Goal: Information Seeking & Learning: Learn about a topic

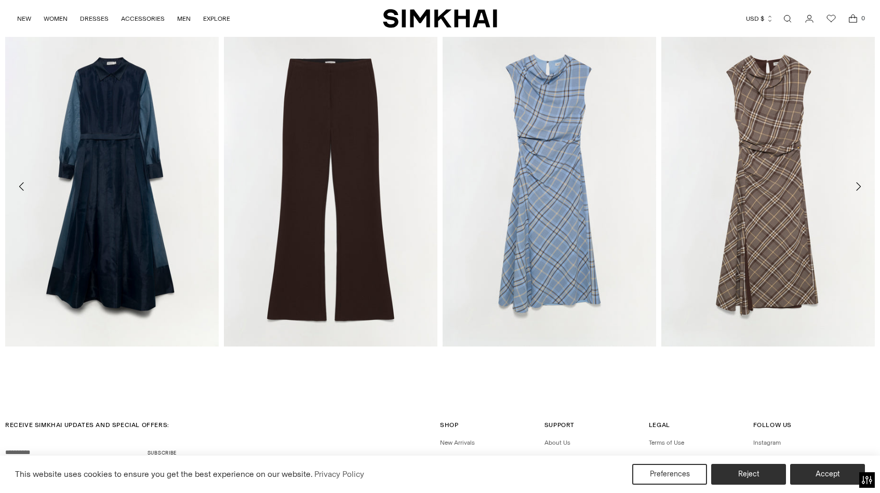
scroll to position [1395, 0]
click at [275, 357] on link "[PERSON_NAME]" at bounding box center [249, 360] width 51 height 7
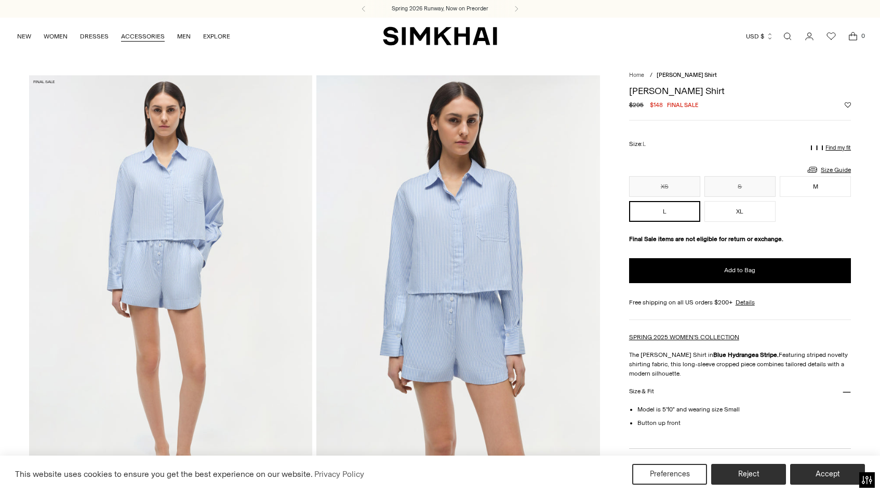
scroll to position [0, 0]
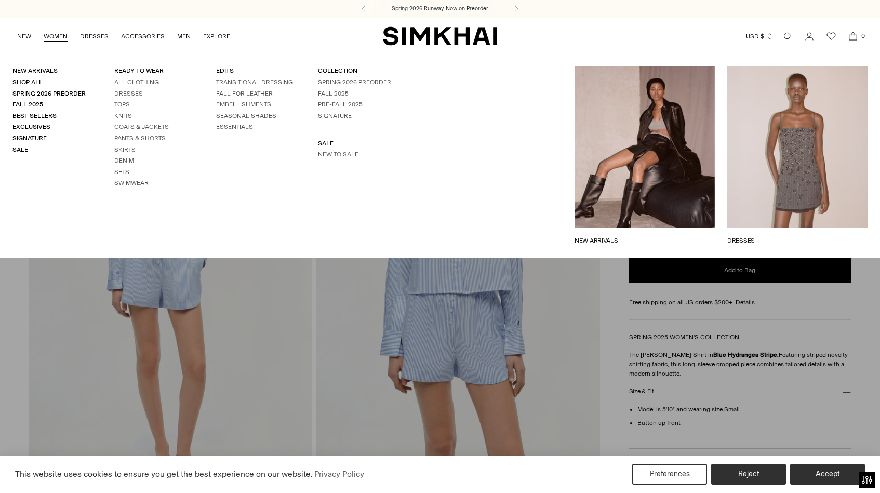
click at [51, 38] on link "WOMEN" at bounding box center [56, 36] width 24 height 23
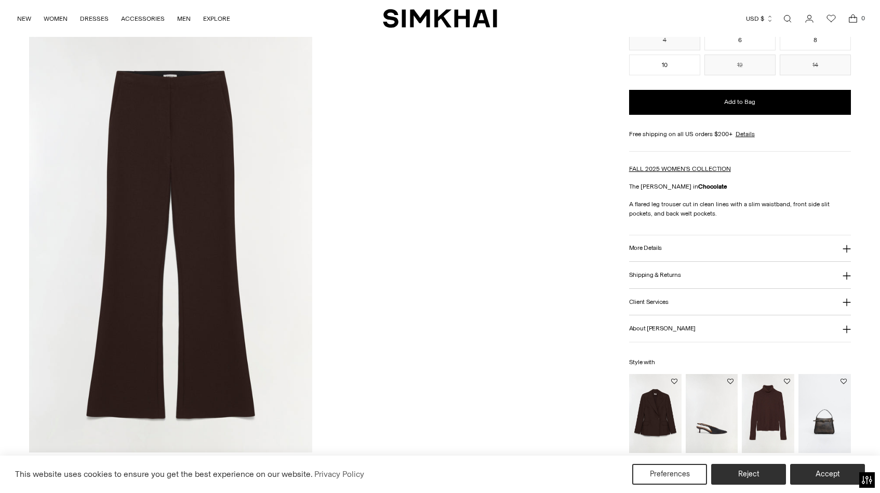
scroll to position [1336, 0]
click at [668, 239] on button "More Details" at bounding box center [740, 248] width 222 height 27
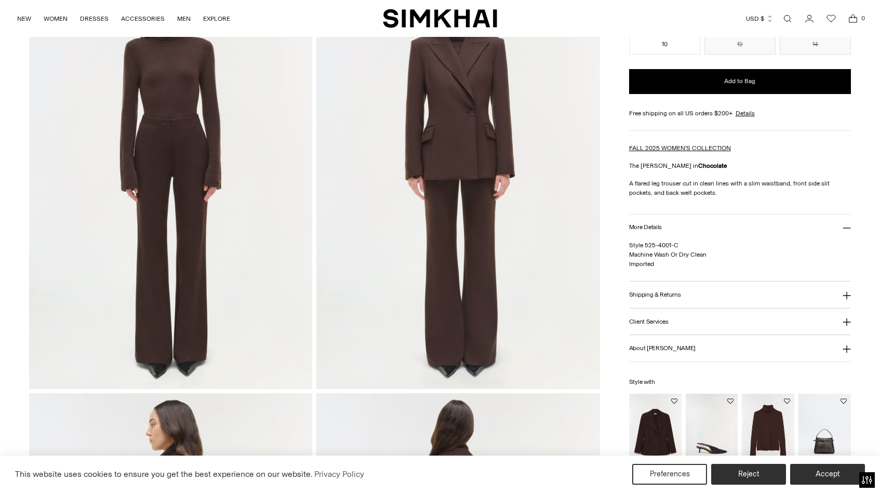
scroll to position [546, 0]
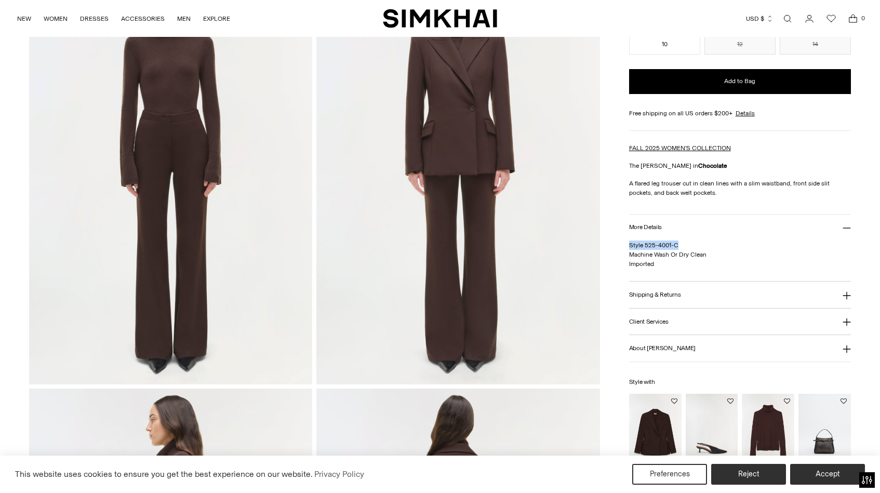
drag, startPoint x: 678, startPoint y: 245, endPoint x: 626, endPoint y: 246, distance: 52.0
click at [626, 246] on div "Home / Kenna Trouser Kenna Trouser Regular price $495 Unit price / per /" at bounding box center [440, 386] width 822 height 1713
copy span "Style 525-4001-C"
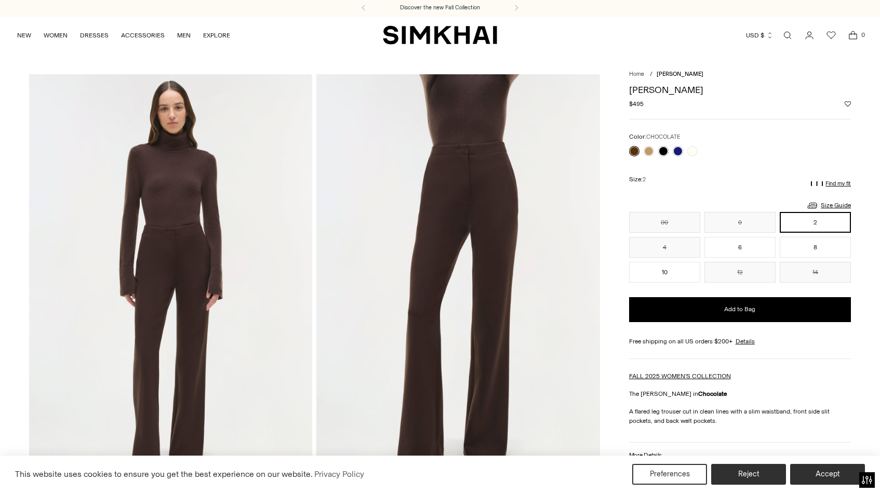
scroll to position [1, 0]
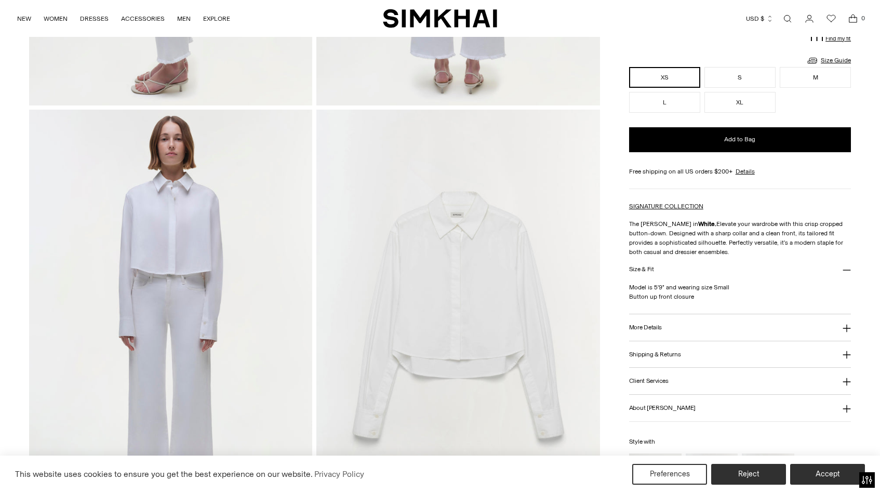
scroll to position [859, 0]
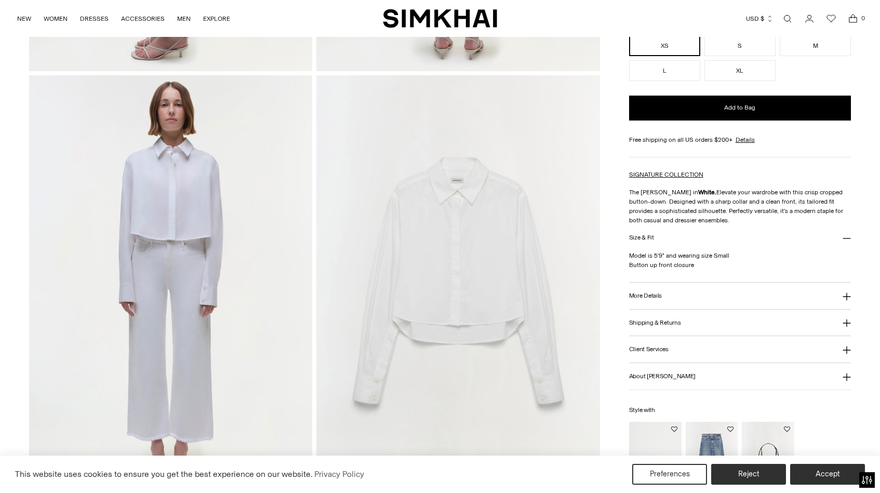
click at [393, 377] on img at bounding box center [458, 287] width 283 height 425
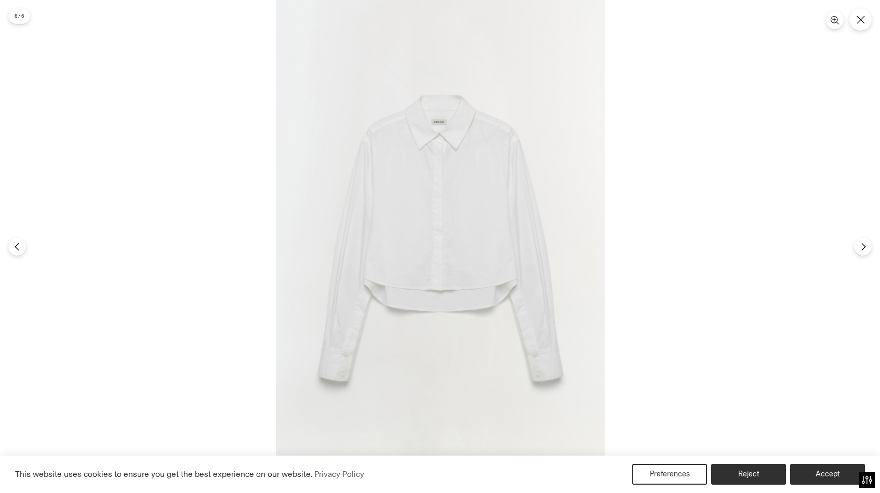
click at [276, 0] on div at bounding box center [276, 0] width 0 height 0
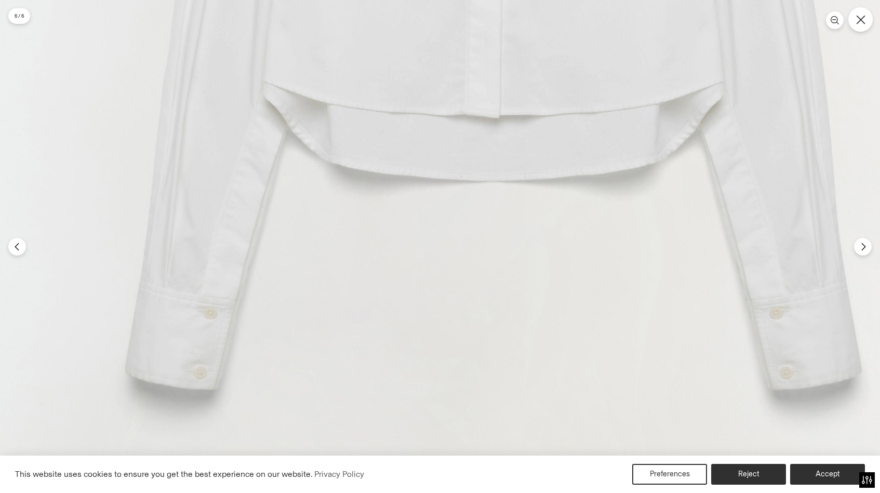
click at [867, 22] on button "Close" at bounding box center [861, 19] width 24 height 24
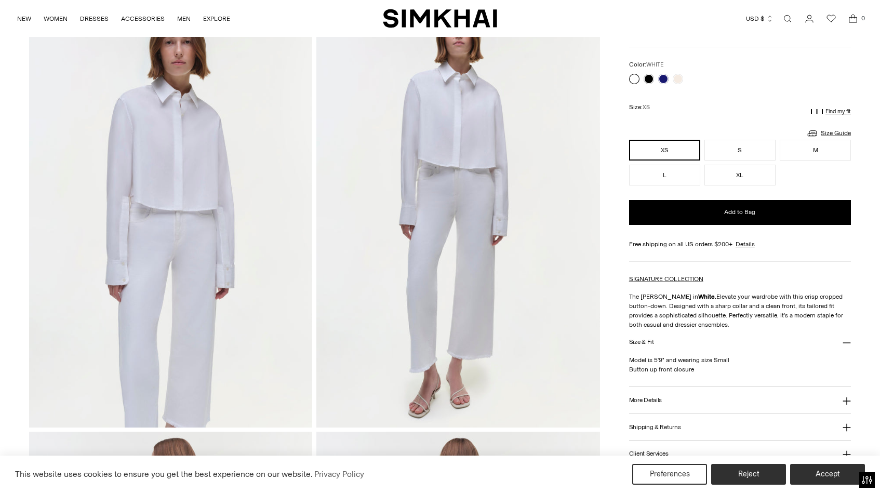
scroll to position [77, 0]
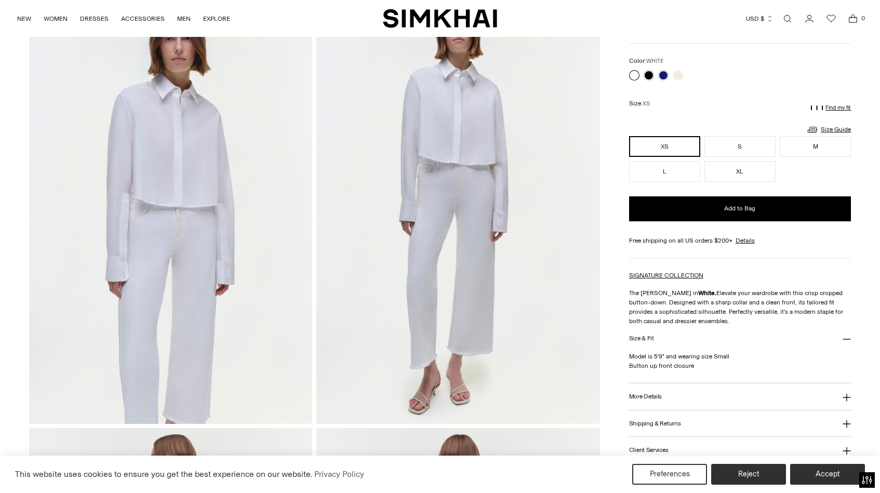
click at [675, 395] on button "More Details" at bounding box center [740, 397] width 222 height 27
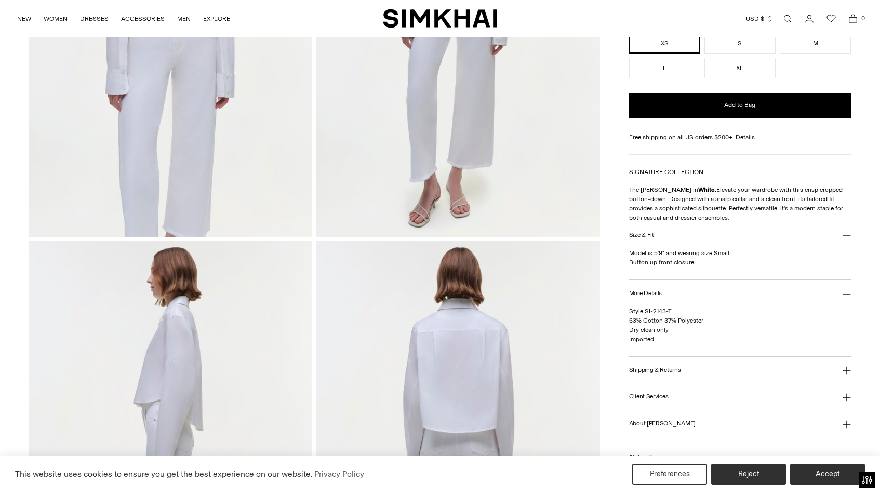
scroll to position [341, 0]
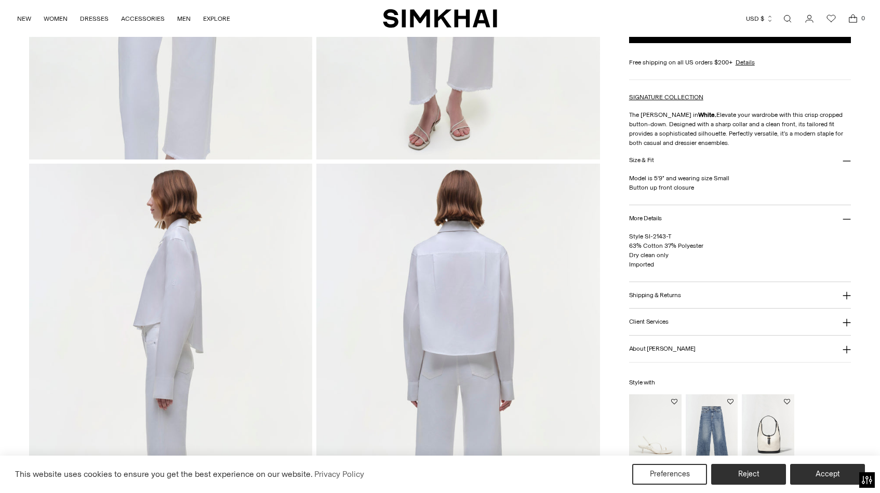
click at [194, 241] on img at bounding box center [170, 376] width 283 height 425
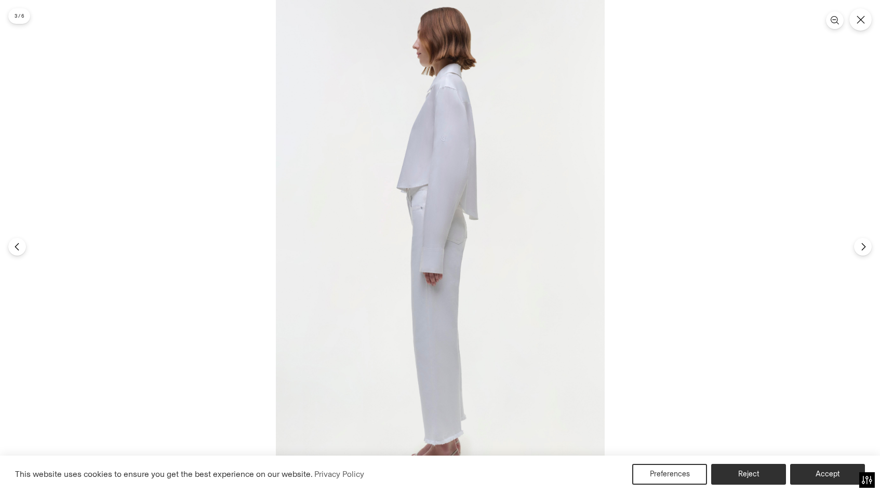
click at [496, 68] on img at bounding box center [440, 246] width 329 height 493
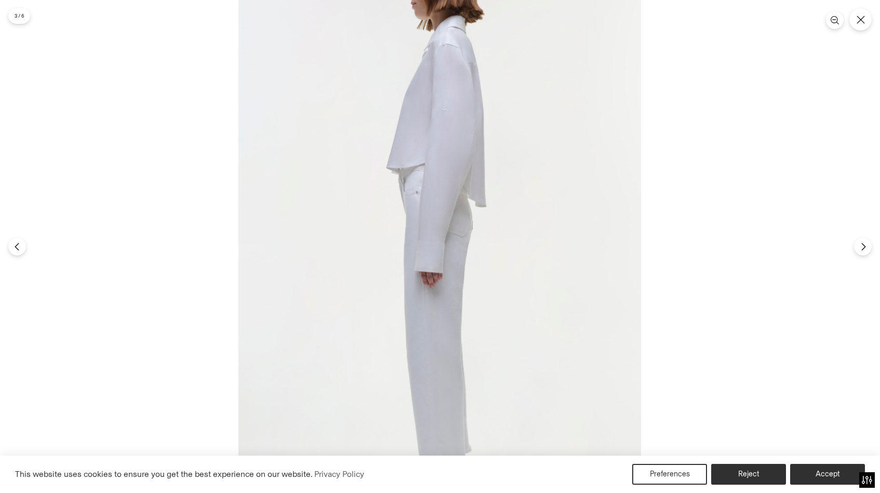
scroll to position [326, 0]
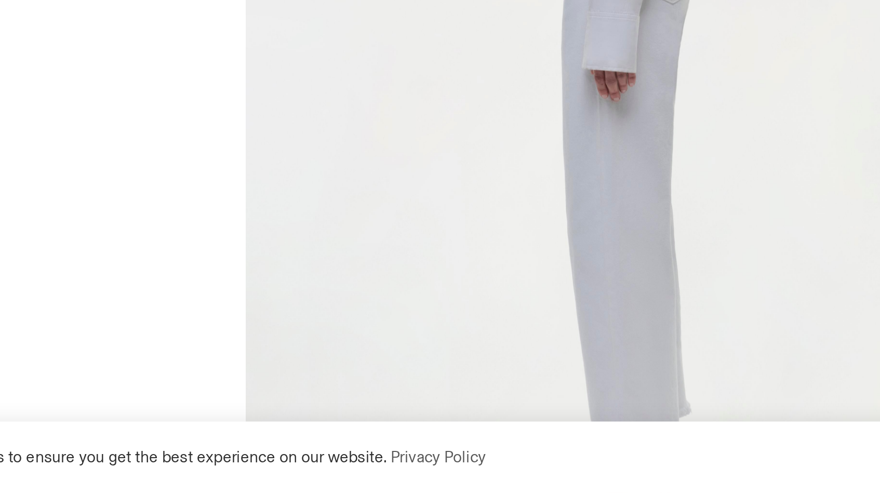
click at [239, 194] on img at bounding box center [440, 240] width 403 height 604
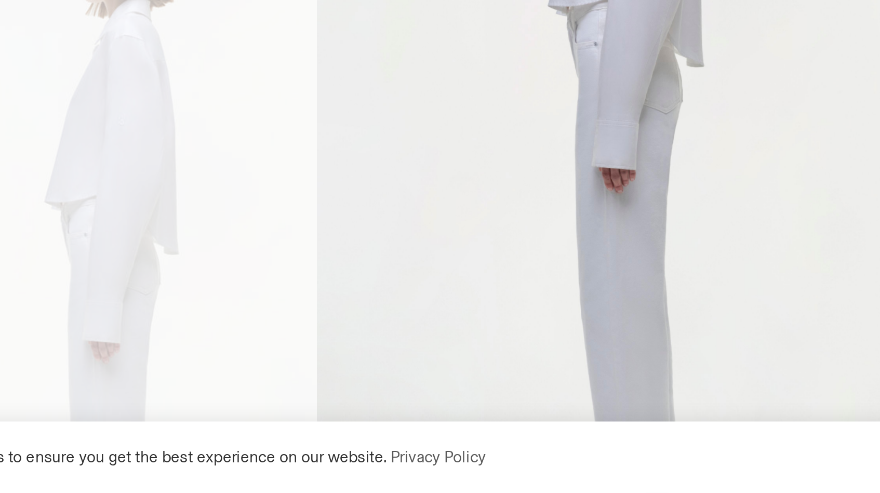
click at [316, 146] on img at bounding box center [440, 296] width 329 height 493
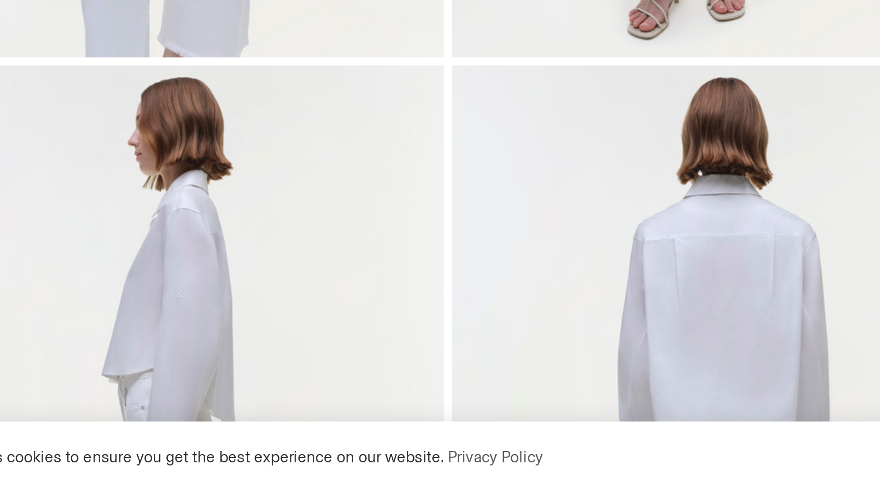
scroll to position [236, 0]
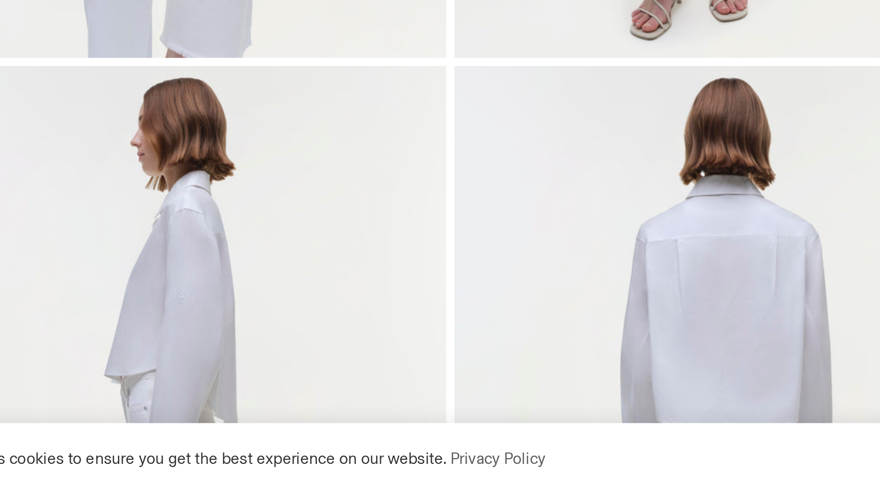
click at [152, 269] on img at bounding box center [170, 481] width 283 height 425
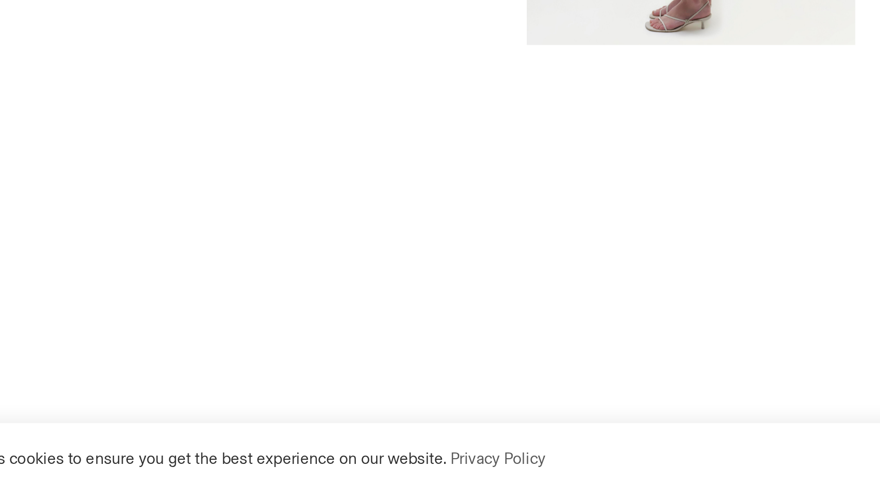
click at [333, 89] on div at bounding box center [440, 246] width 880 height 493
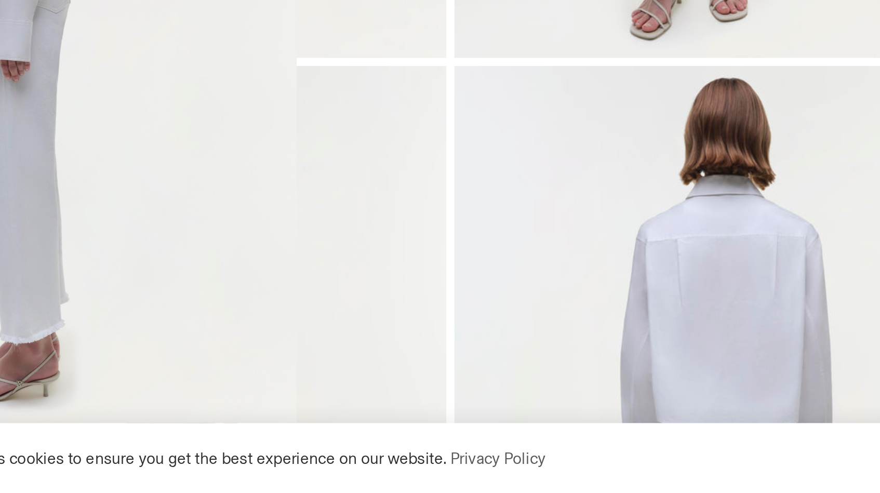
click at [333, 89] on section "3 / 6" at bounding box center [440, 246] width 880 height 493
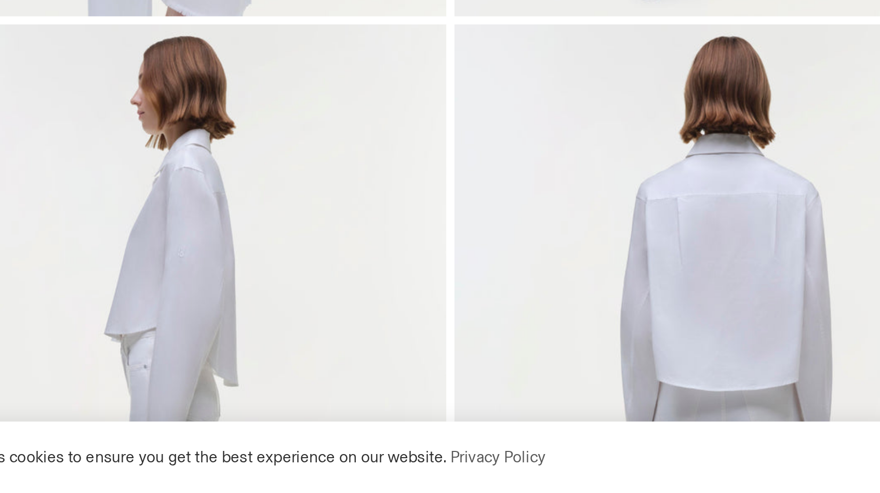
scroll to position [258, 0]
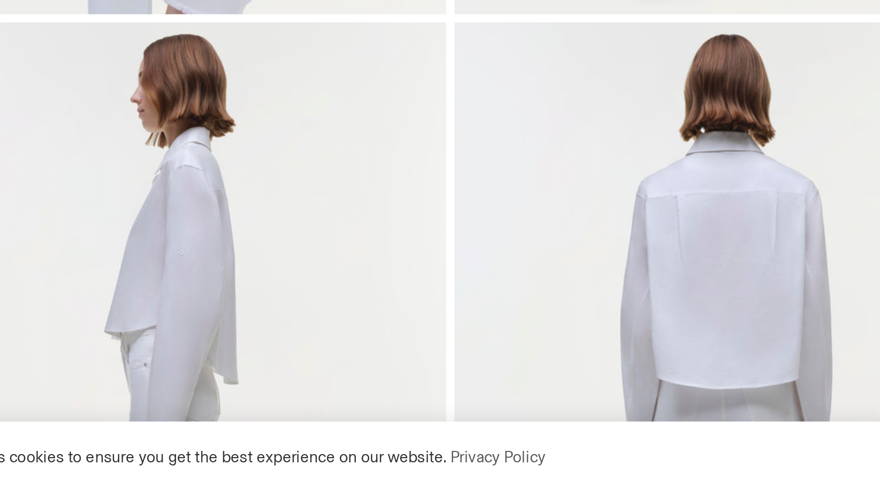
click at [122, 247] on img at bounding box center [170, 459] width 283 height 425
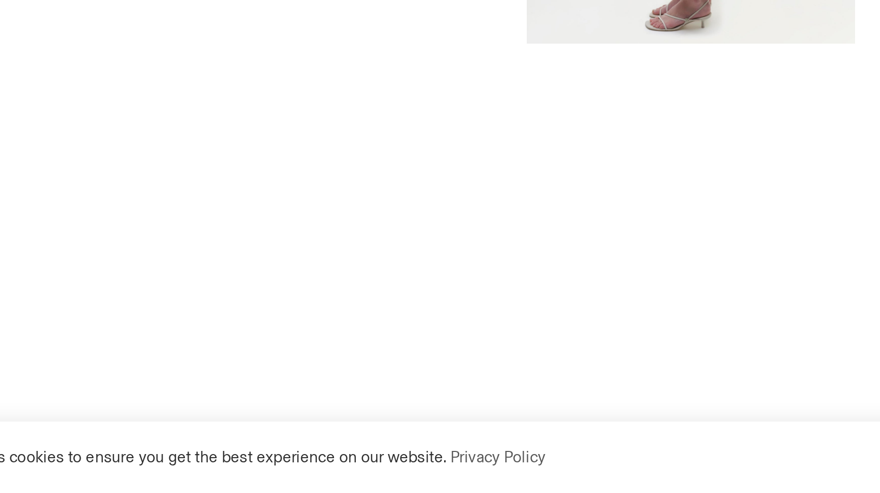
click at [354, 101] on img at bounding box center [440, 129] width 172 height 258
click at [122, 101] on div at bounding box center [440, 246] width 880 height 493
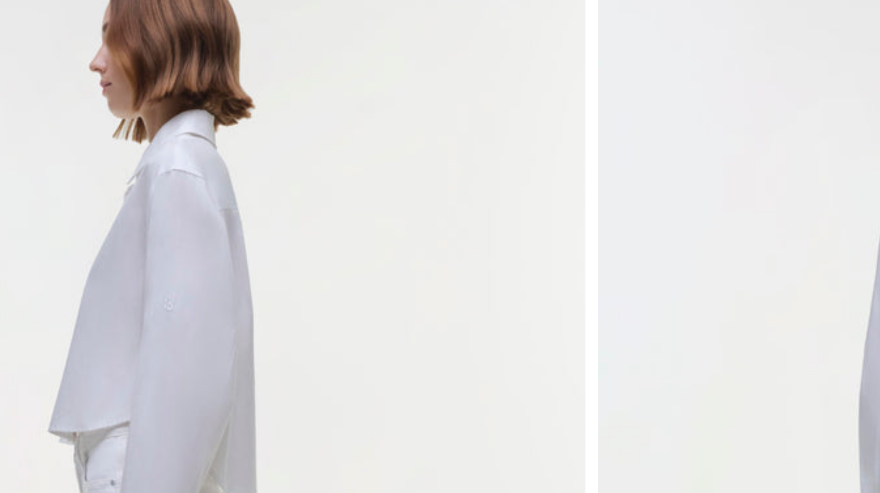
click at [67, 247] on img at bounding box center [170, 459] width 283 height 425
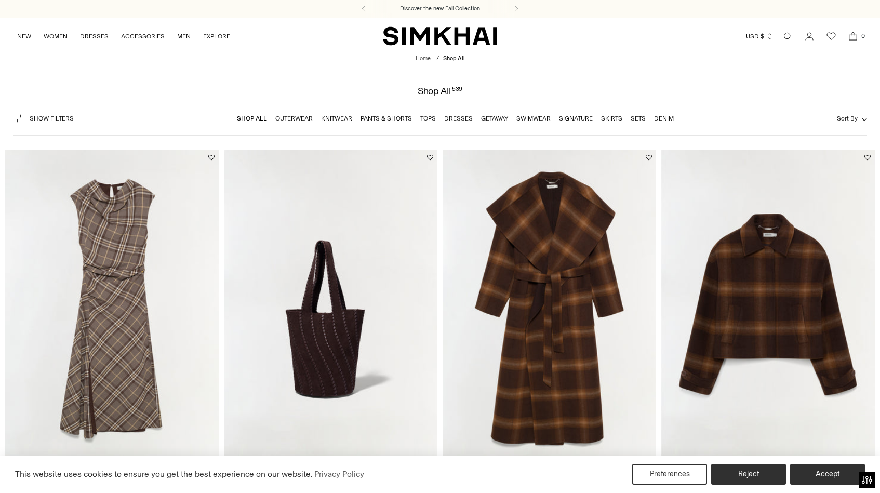
click at [427, 117] on link "Tops" at bounding box center [428, 118] width 16 height 7
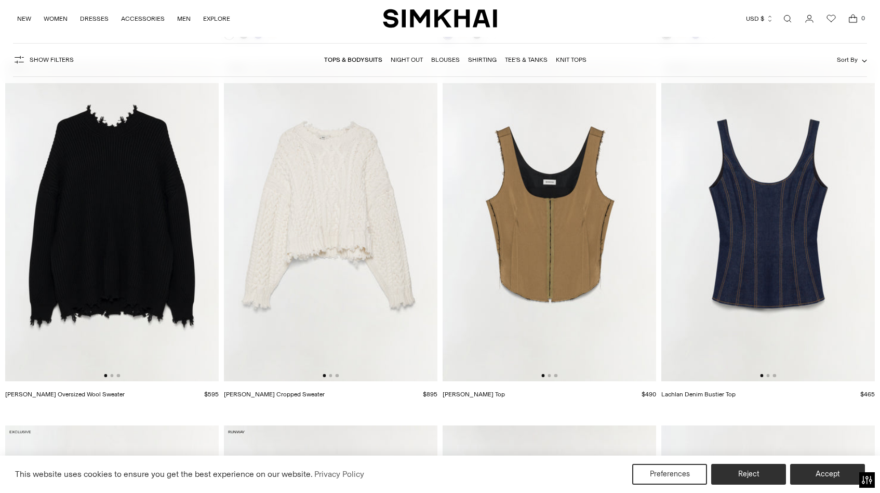
scroll to position [3090, 0]
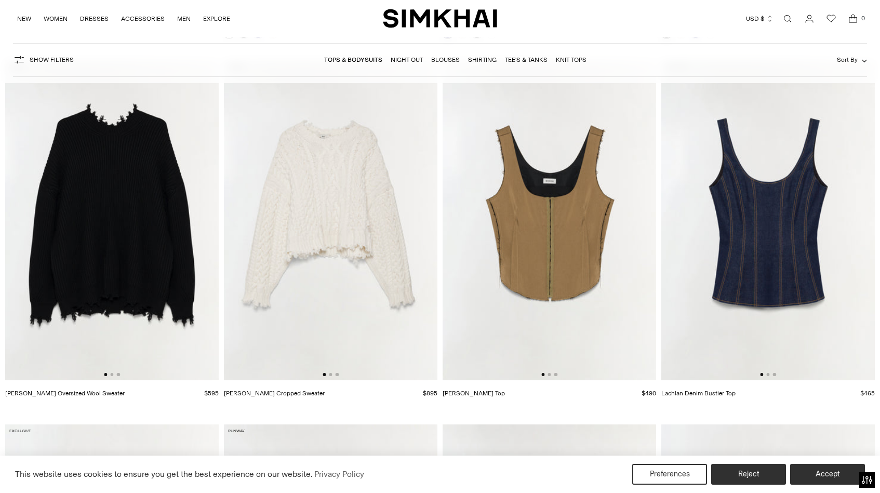
click at [767, 245] on img at bounding box center [769, 220] width 214 height 321
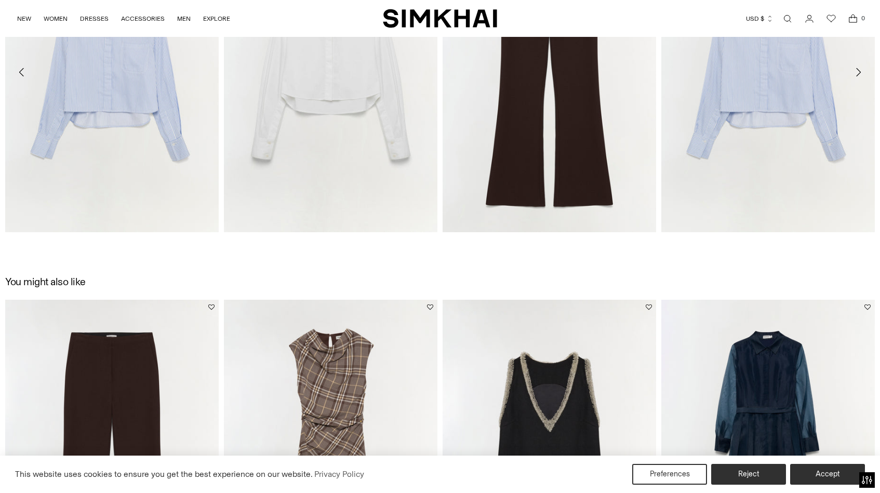
scroll to position [1506, 0]
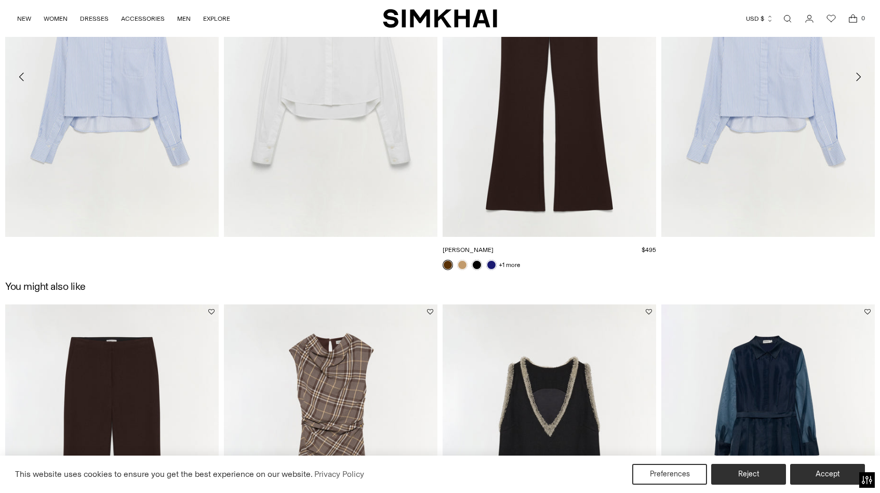
click at [494, 246] on link "[PERSON_NAME]" at bounding box center [468, 249] width 51 height 7
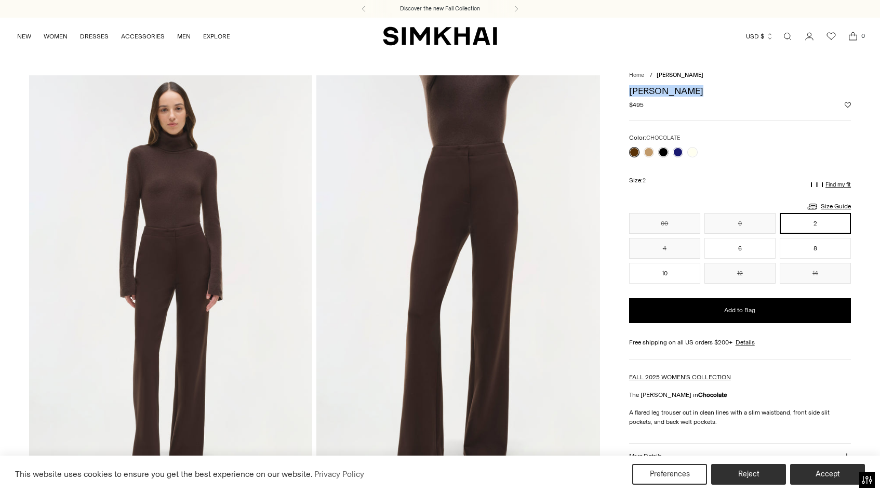
drag, startPoint x: 689, startPoint y: 87, endPoint x: 624, endPoint y: 87, distance: 65.5
copy h1 "[PERSON_NAME]"
